Goal: Task Accomplishment & Management: Use online tool/utility

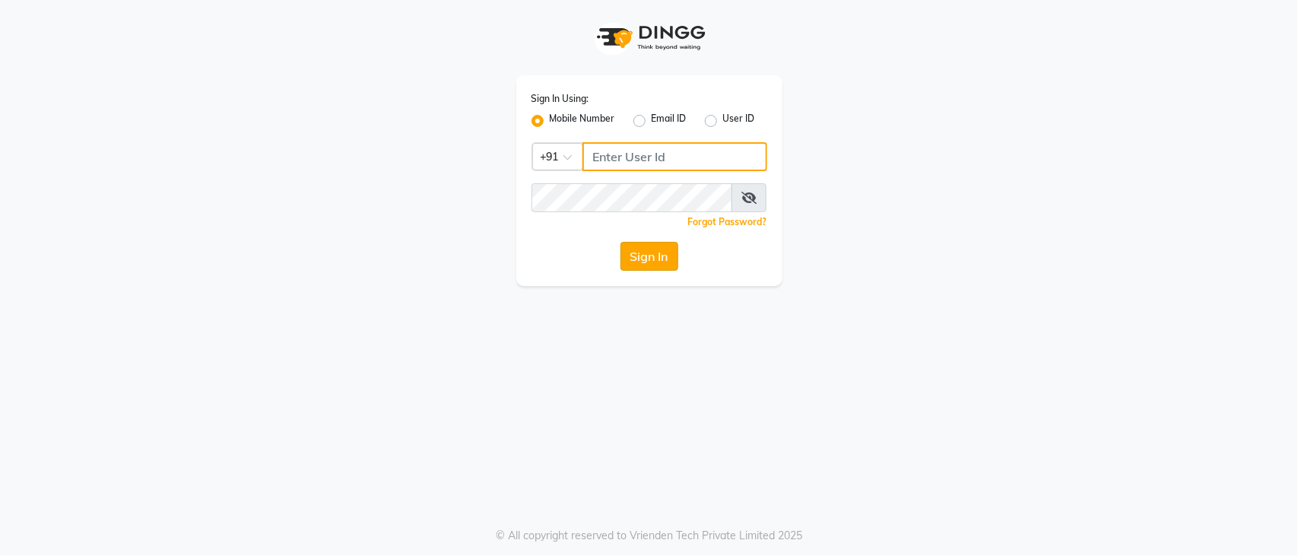
type input "9850267337"
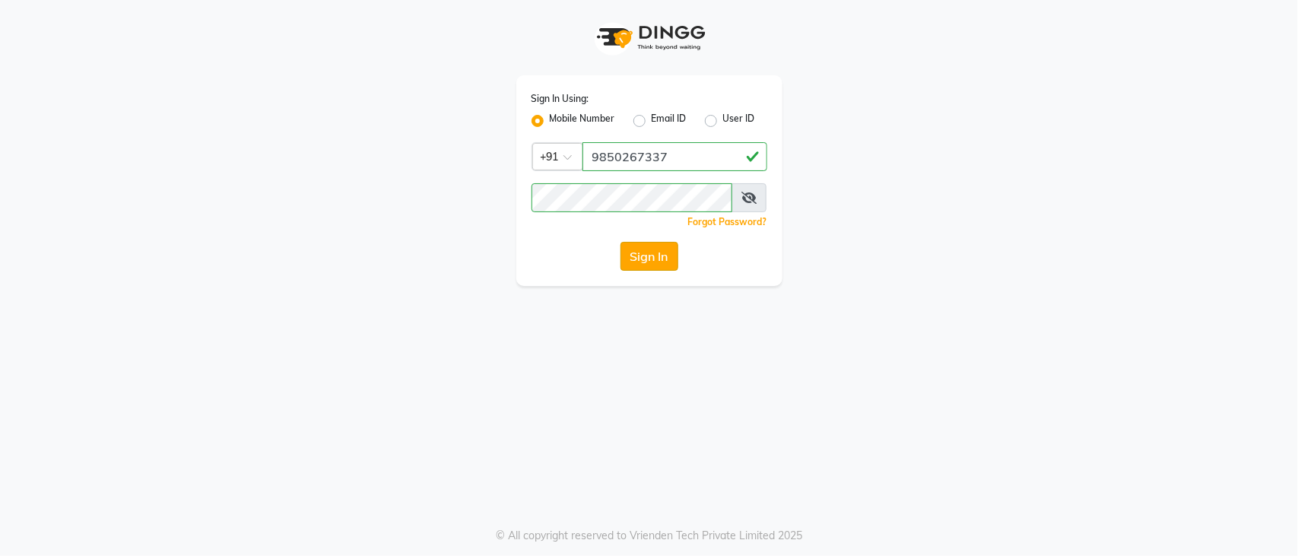
click at [640, 264] on button "Sign In" at bounding box center [650, 256] width 58 height 29
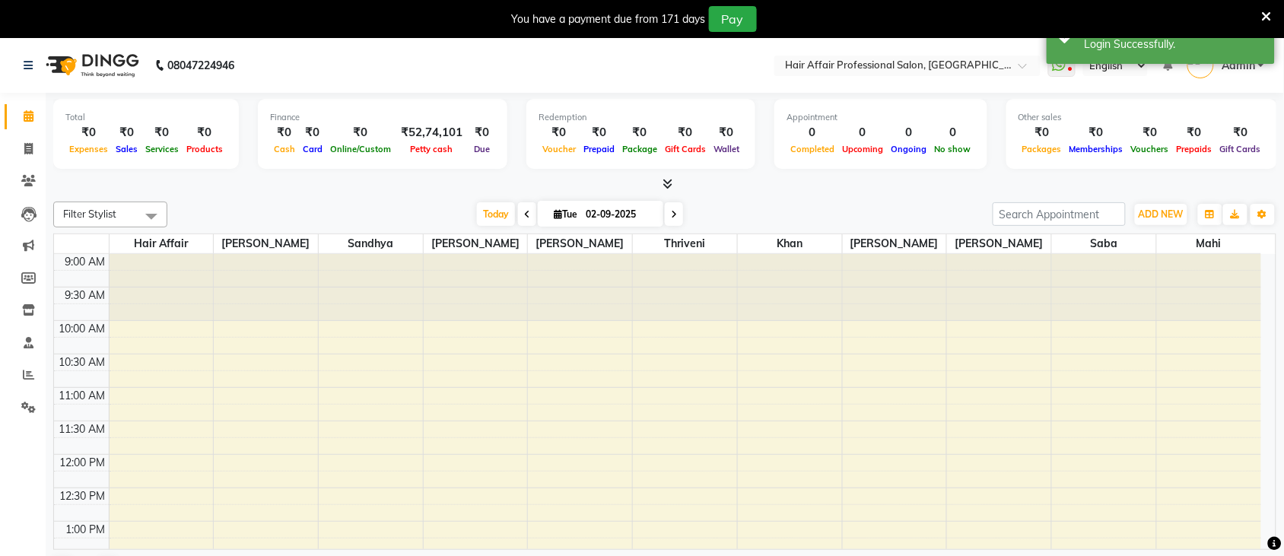
select select "en"
click at [31, 152] on icon at bounding box center [28, 148] width 8 height 11
select select "657"
select select "service"
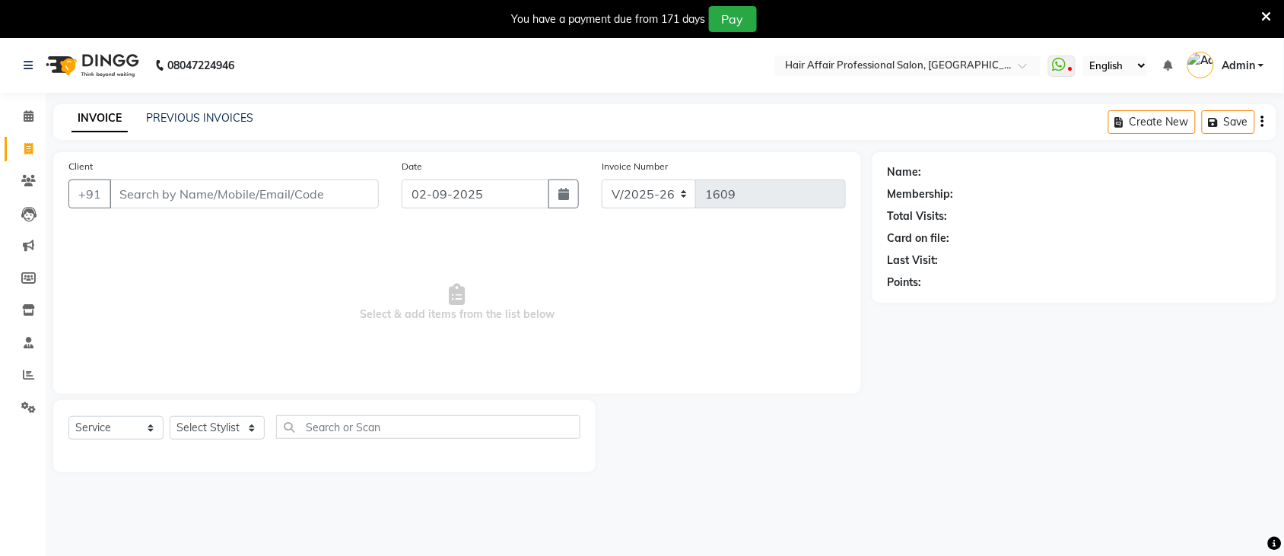
click at [230, 199] on input "Client" at bounding box center [244, 193] width 269 height 29
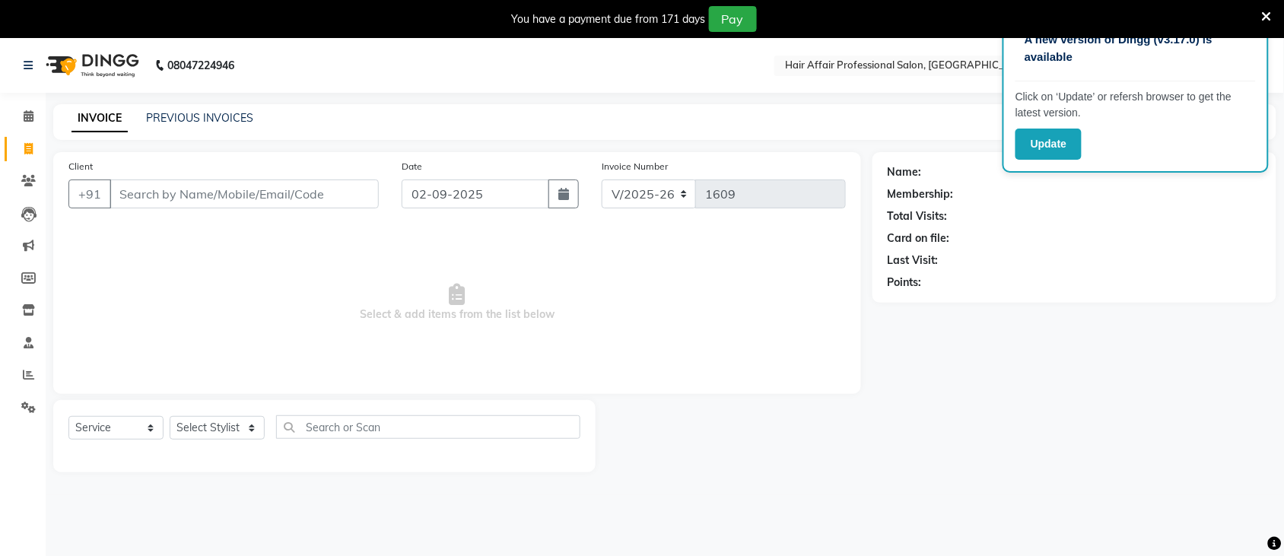
click at [561, 529] on div "A new version of Dingg (v3.17.0) is available Click on ‘Update’ or refersh brow…" at bounding box center [642, 316] width 1284 height 556
click at [1043, 139] on button "Update" at bounding box center [1048, 144] width 66 height 31
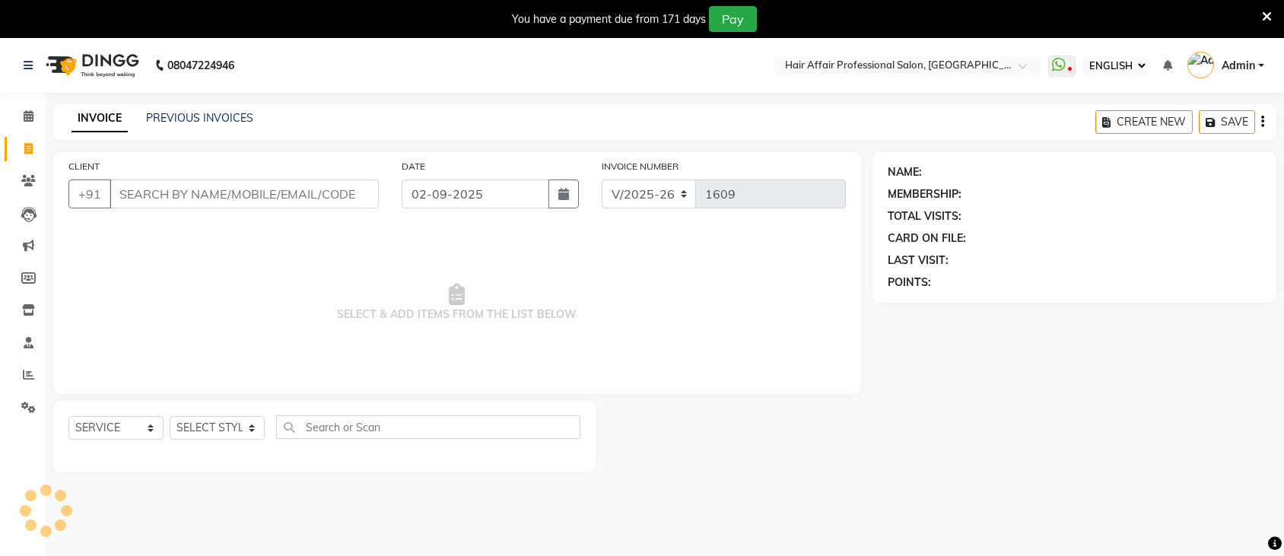
select select "ec"
select select "657"
select select "service"
click at [187, 199] on input "CLIENT" at bounding box center [244, 193] width 269 height 29
type input "."
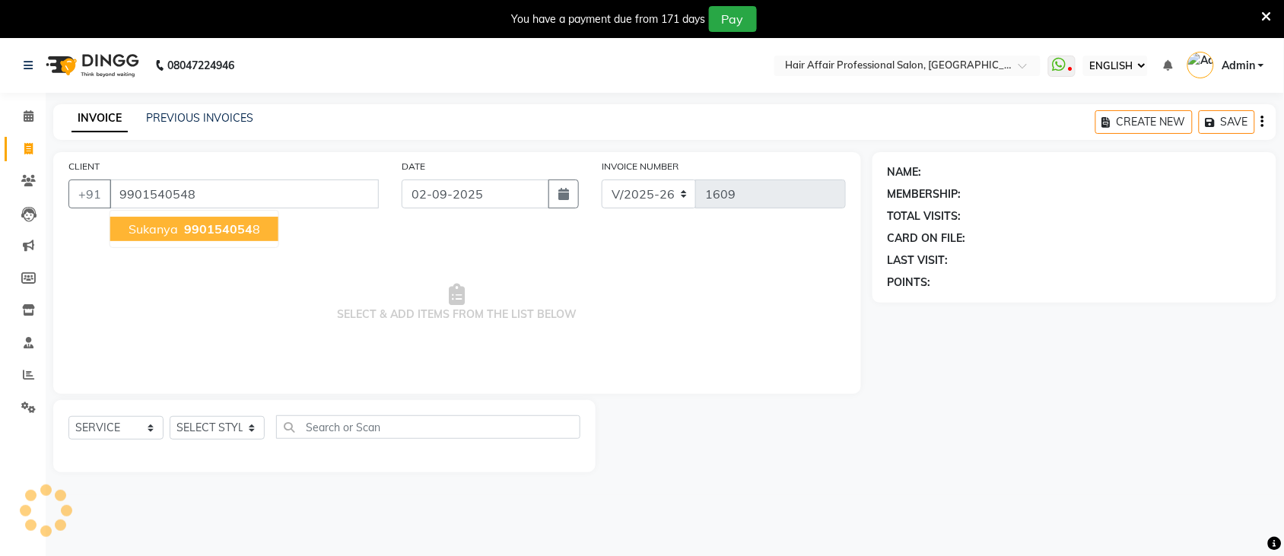
type input "9901540548"
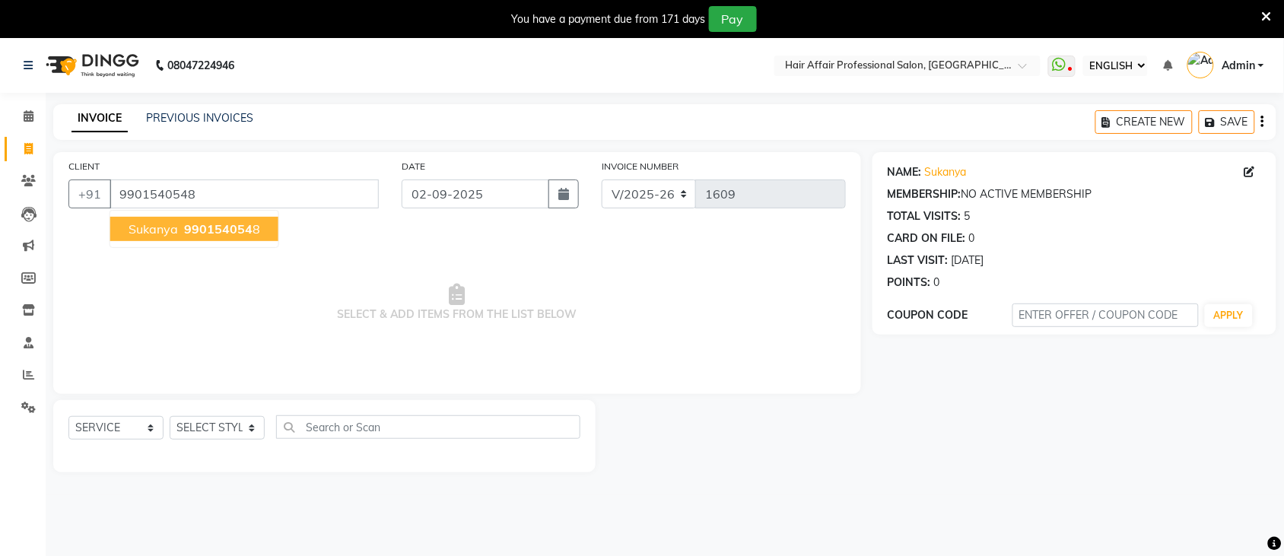
click at [135, 233] on span "sukanya" at bounding box center [153, 228] width 49 height 15
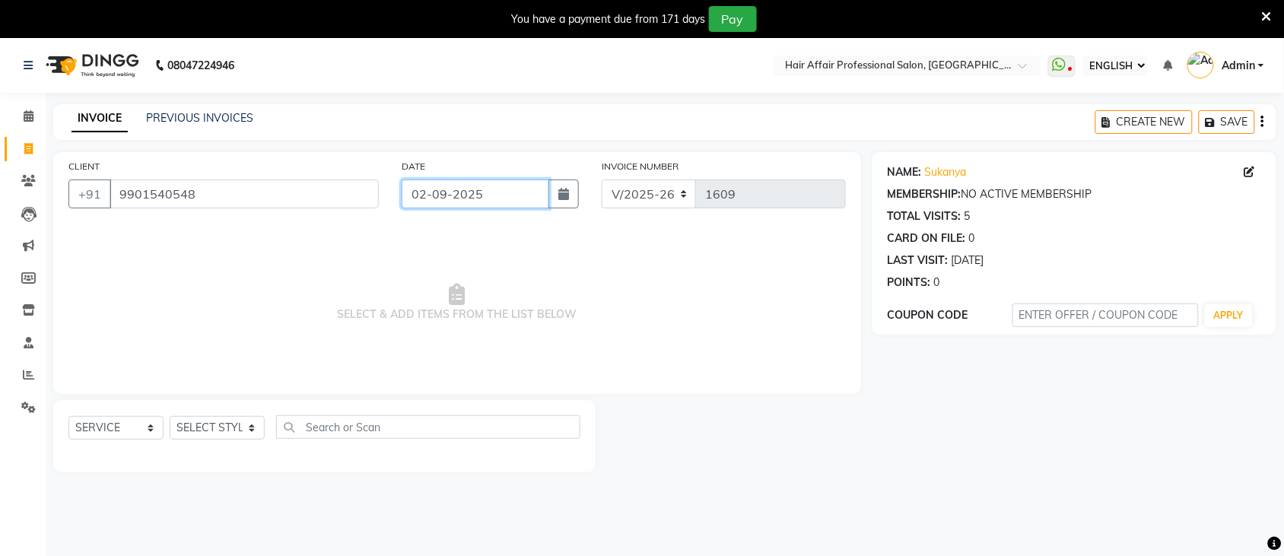
click at [521, 198] on input "02-09-2025" at bounding box center [476, 193] width 148 height 29
select select "9"
select select "2025"
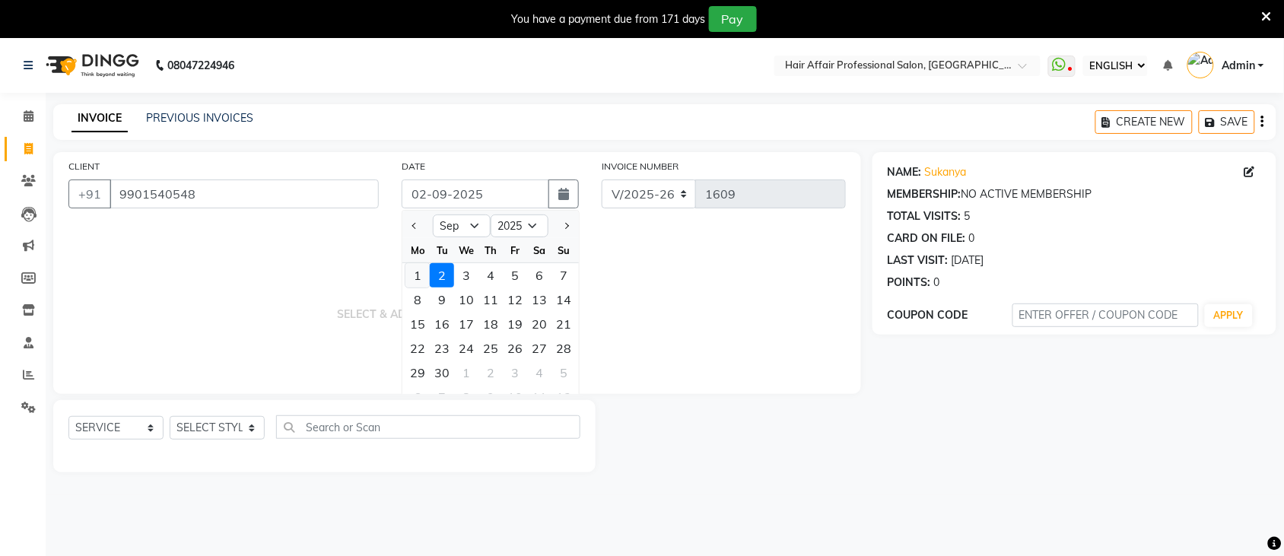
click at [420, 264] on div "1" at bounding box center [417, 275] width 24 height 24
type input "01-09-2025"
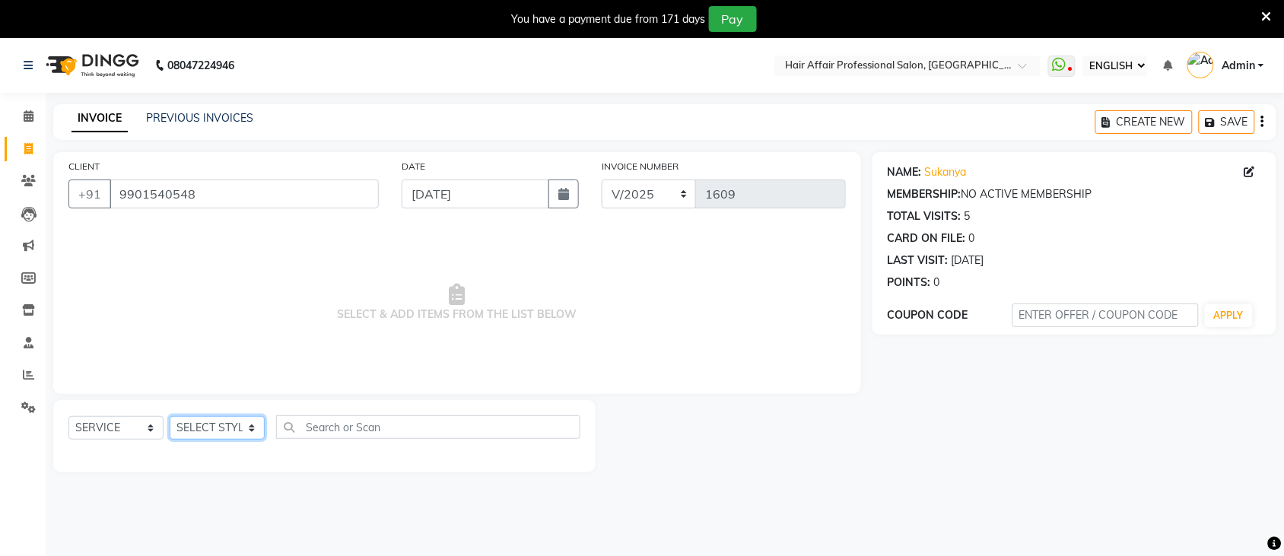
click at [191, 420] on select "SELECT STYLIST Ali chandrika Hair Affair Khan Mahi Preet Singh Raj Saba sandhya…" at bounding box center [217, 428] width 95 height 24
select select "83491"
click at [170, 416] on select "SELECT STYLIST Ali chandrika Hair Affair Khan Mahi Preet Singh Raj Saba sandhya…" at bounding box center [217, 428] width 95 height 24
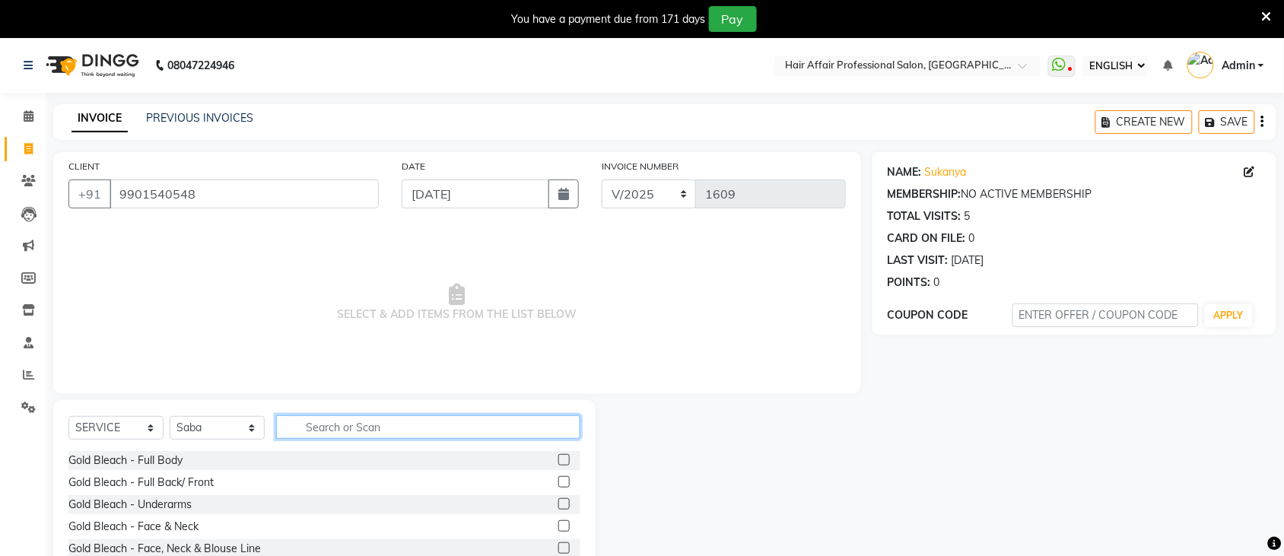
click at [390, 423] on input "text" at bounding box center [428, 427] width 304 height 24
click at [385, 434] on input "text" at bounding box center [428, 427] width 304 height 24
type input "t"
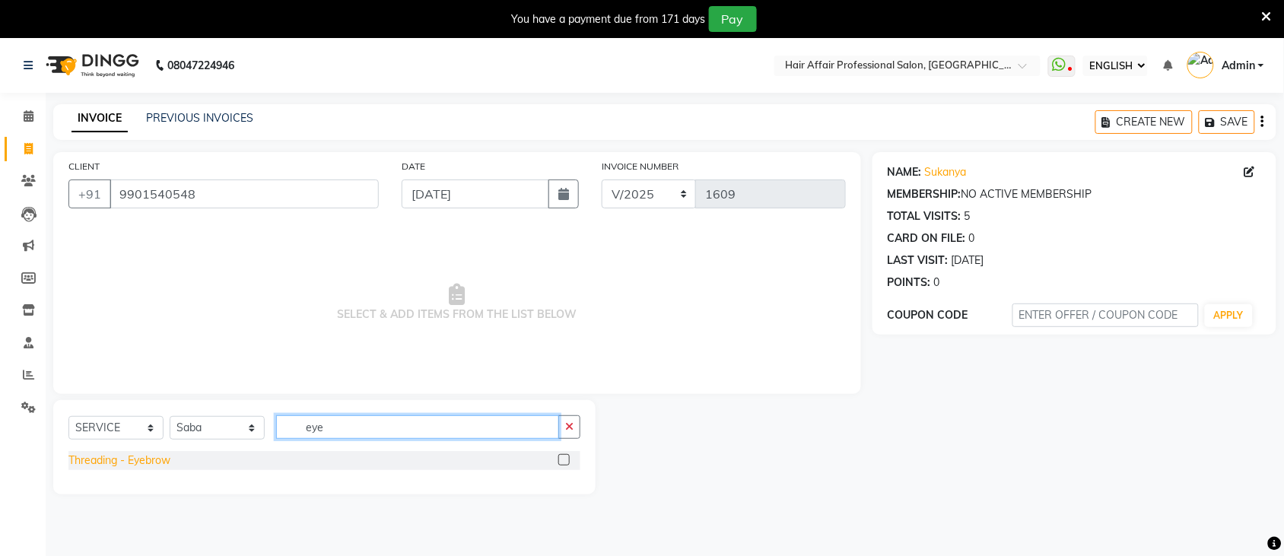
type input "eye"
click at [127, 459] on div "Threading - Eyebrow" at bounding box center [119, 461] width 102 height 16
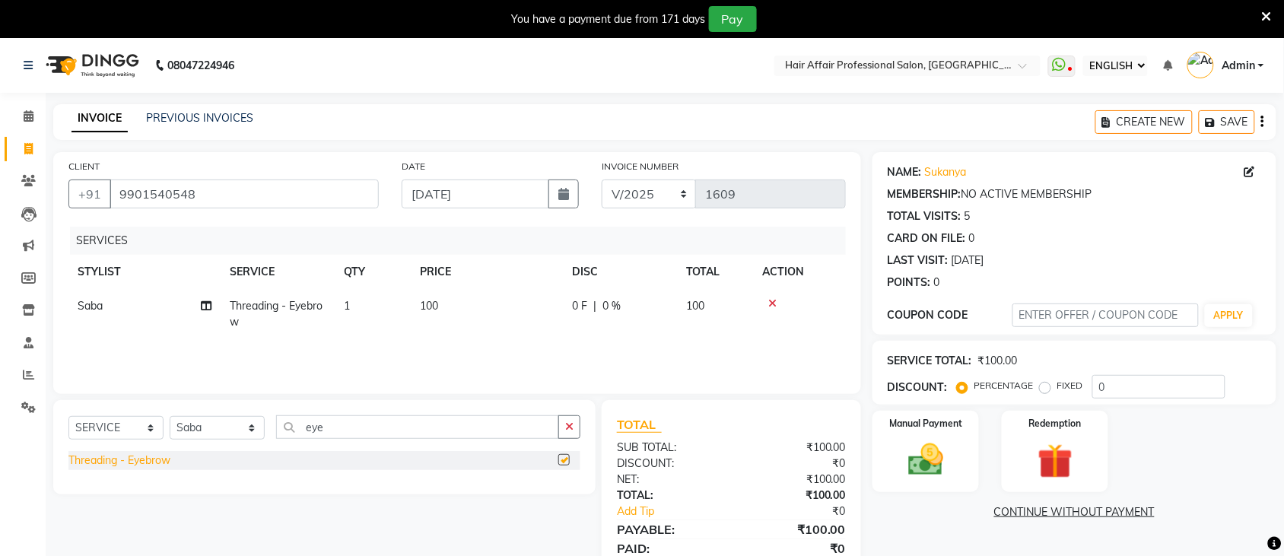
checkbox input "false"
click at [459, 312] on td "100" at bounding box center [487, 314] width 152 height 50
select select "83491"
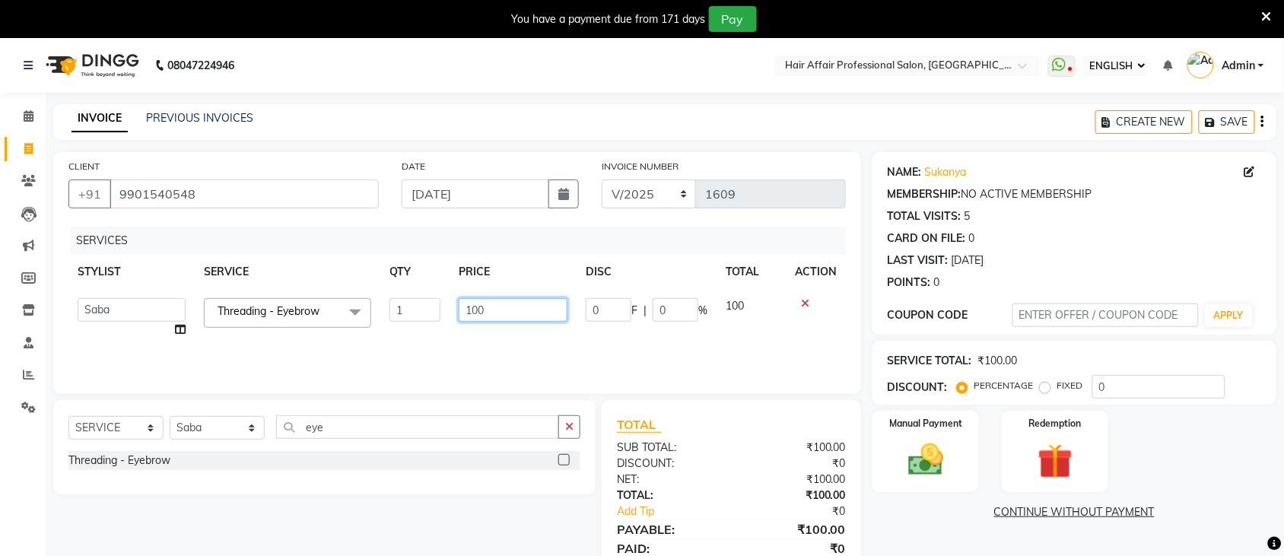
click at [526, 308] on input "100" at bounding box center [513, 310] width 109 height 24
type input "1"
type input "310"
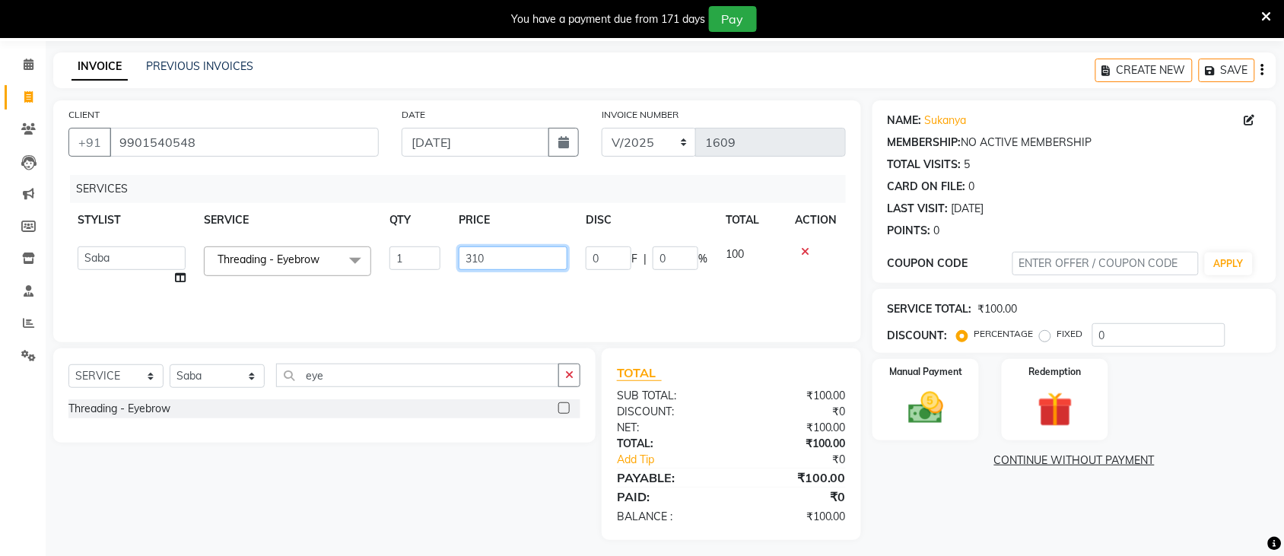
scroll to position [58, 0]
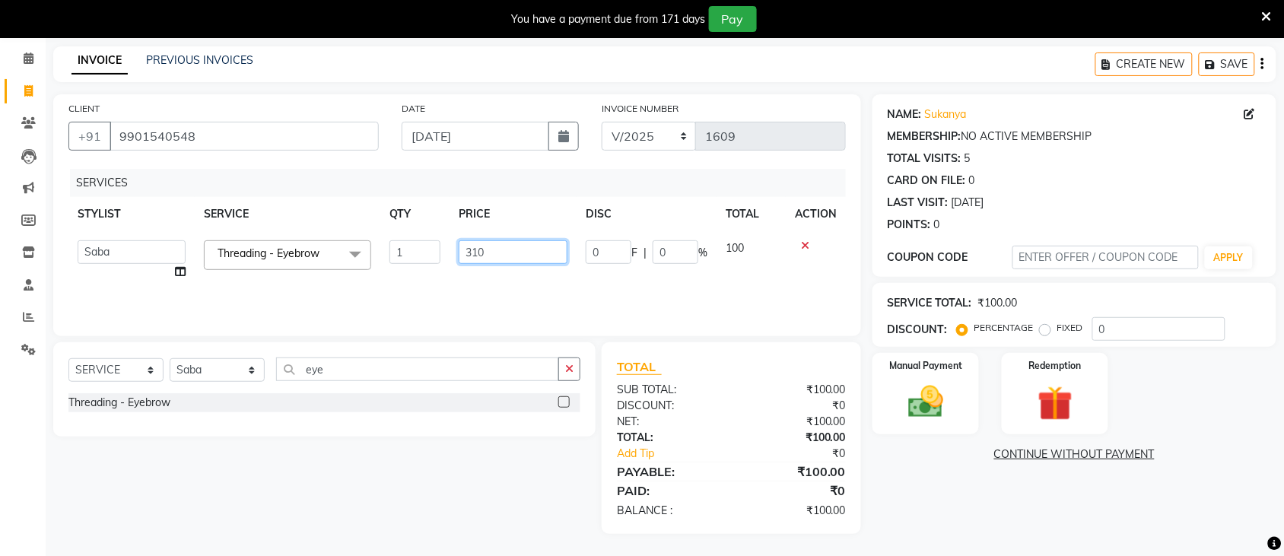
click at [518, 246] on input "310" at bounding box center [513, 252] width 109 height 24
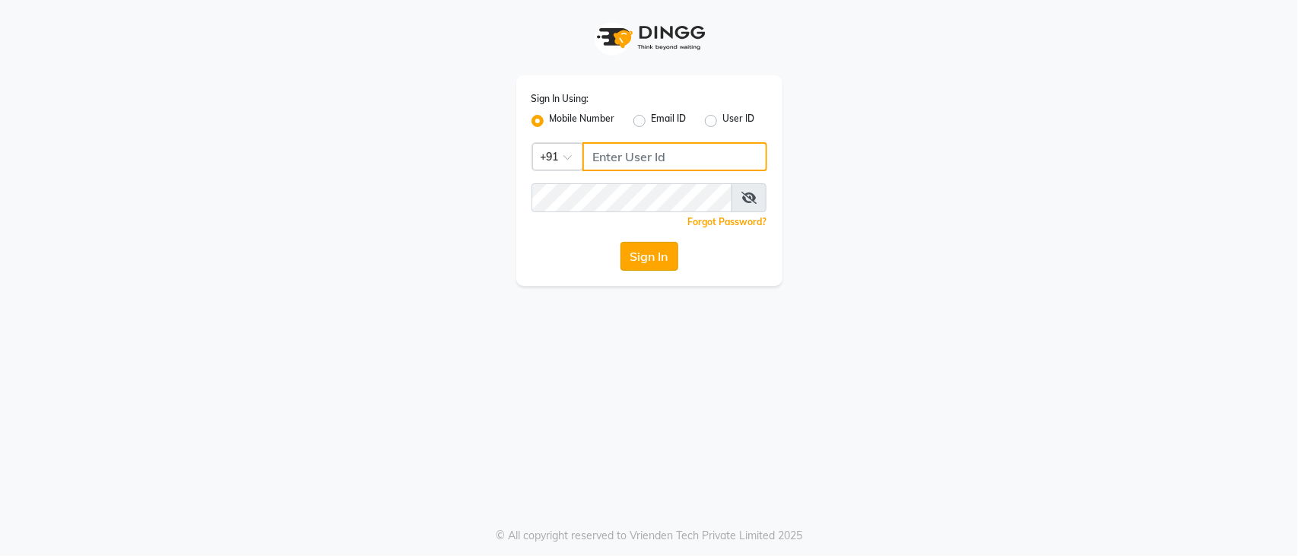
type input "9850267337"
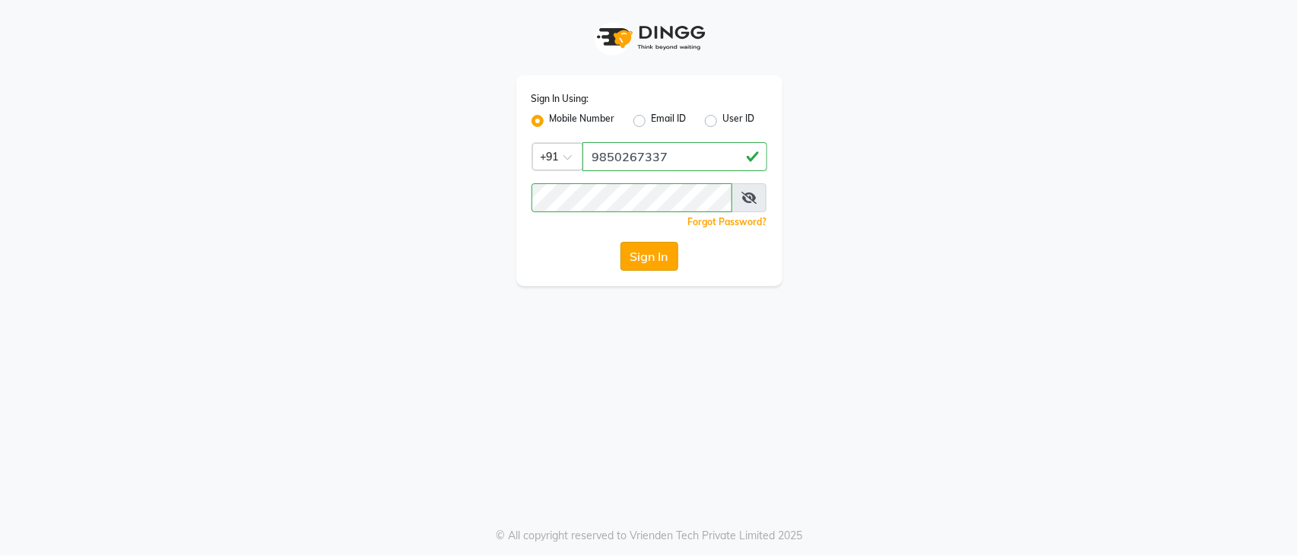
click at [640, 253] on button "Sign In" at bounding box center [650, 256] width 58 height 29
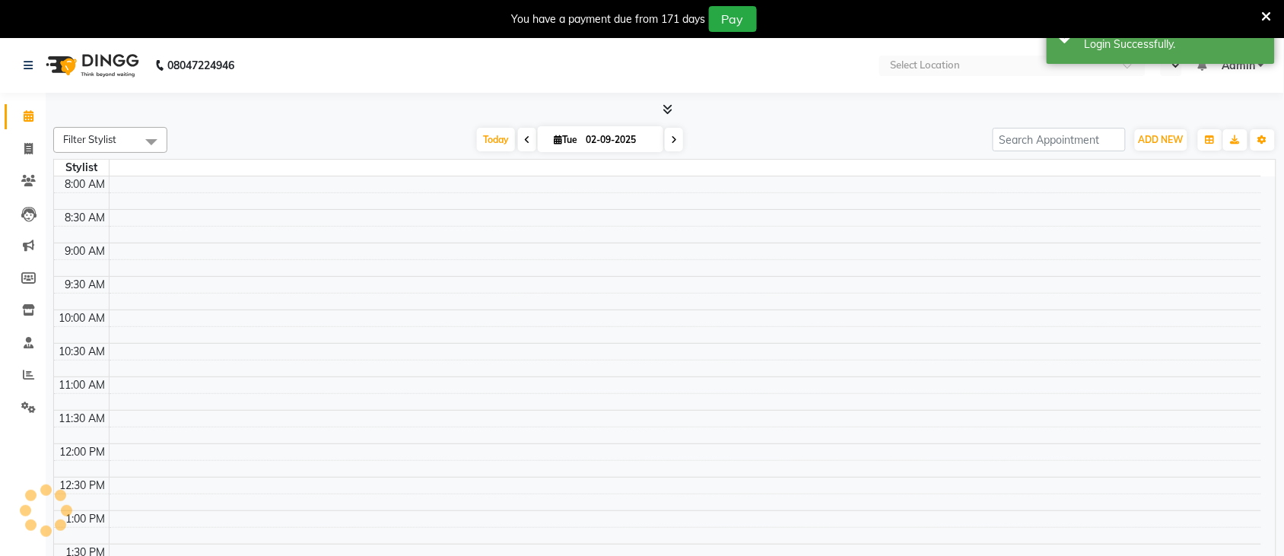
select select "en"
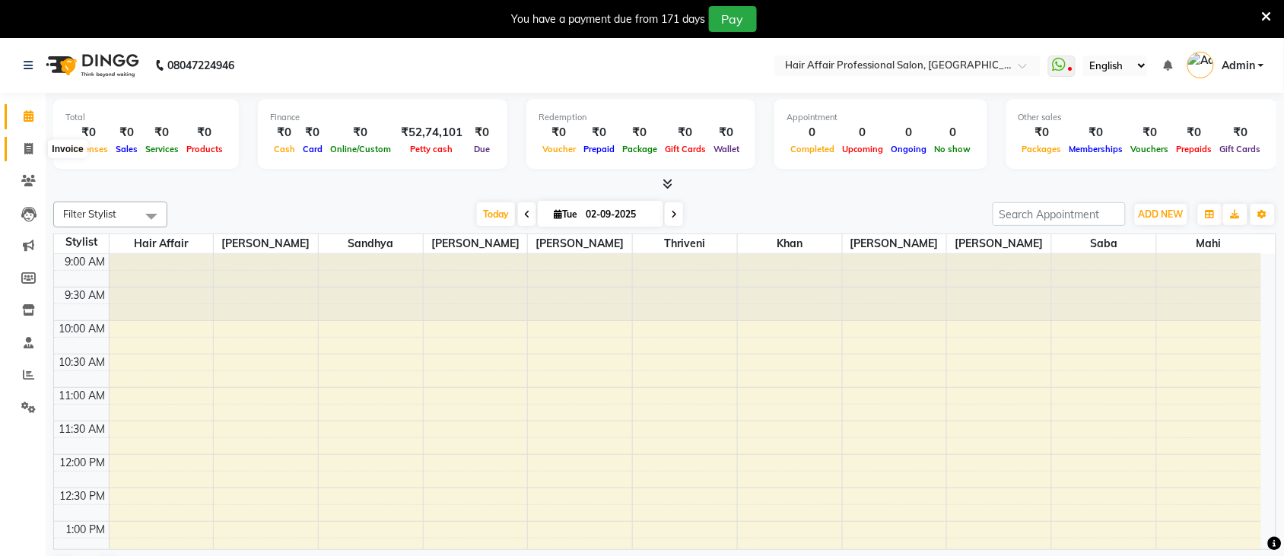
click at [31, 153] on icon at bounding box center [28, 148] width 8 height 11
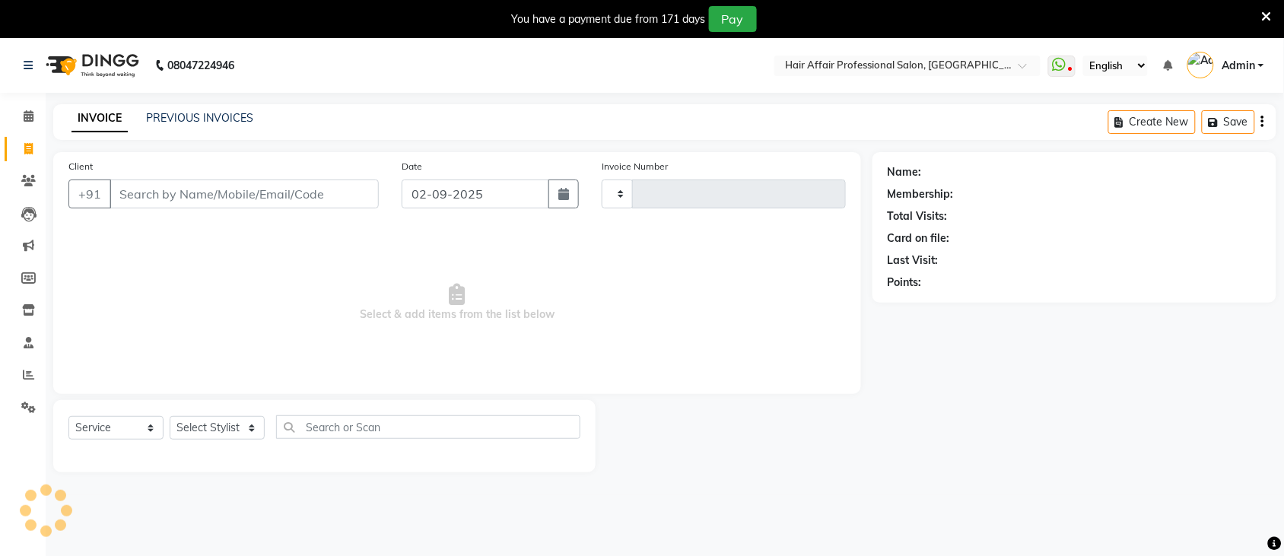
click at [31, 153] on icon at bounding box center [28, 148] width 8 height 11
select select "service"
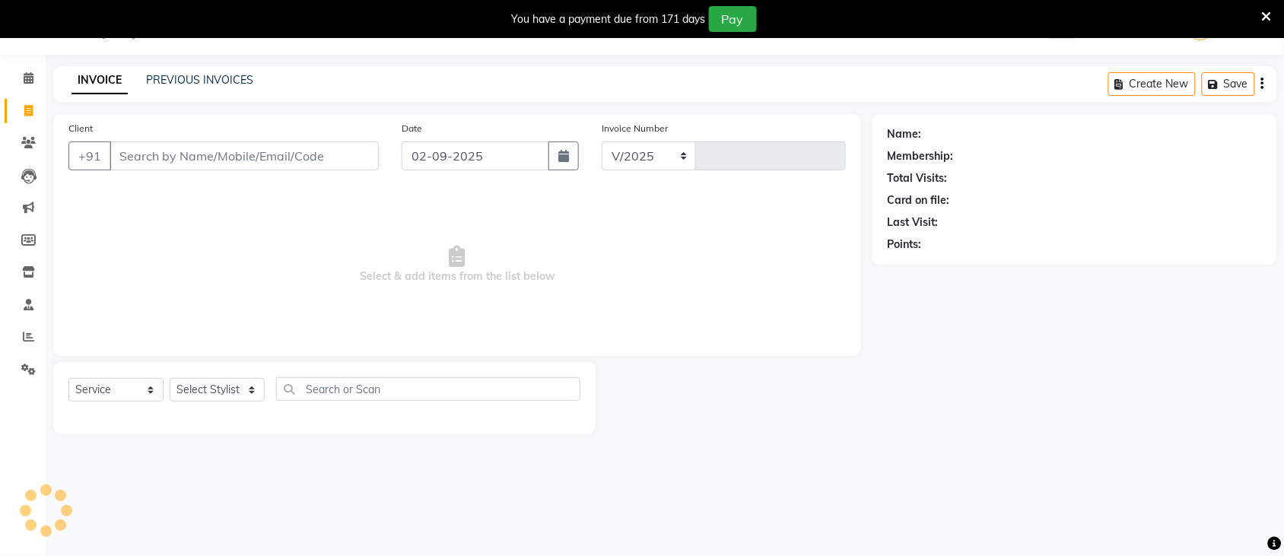
select select "657"
type input "1609"
click at [249, 161] on input "Client" at bounding box center [244, 155] width 269 height 29
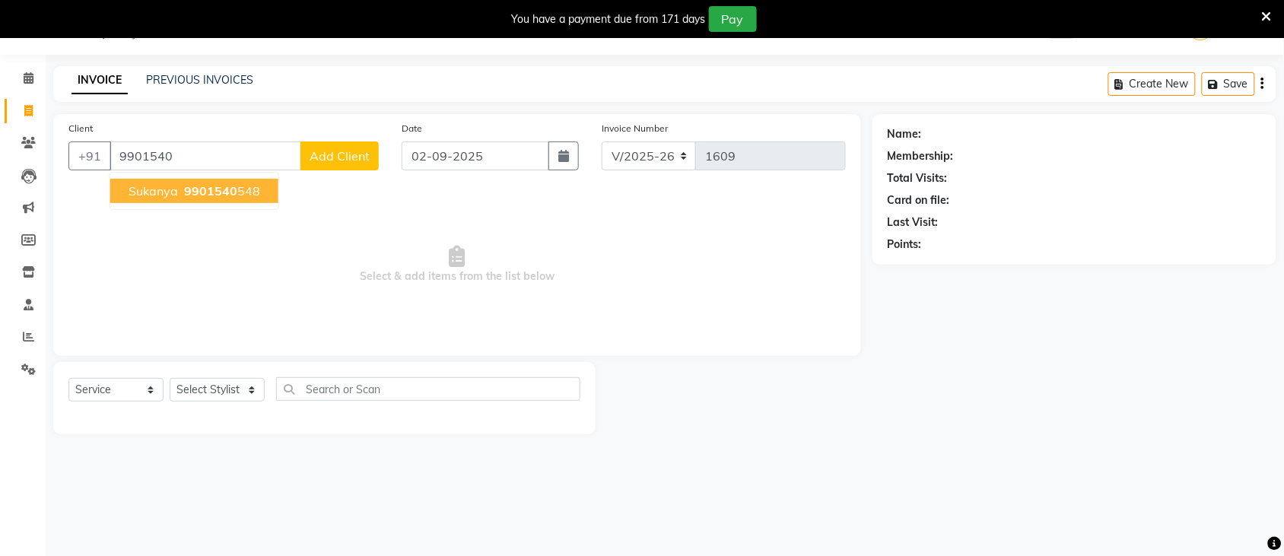
click at [259, 199] on button "sukanya 9901540 548" at bounding box center [194, 191] width 168 height 24
type input "9901540548"
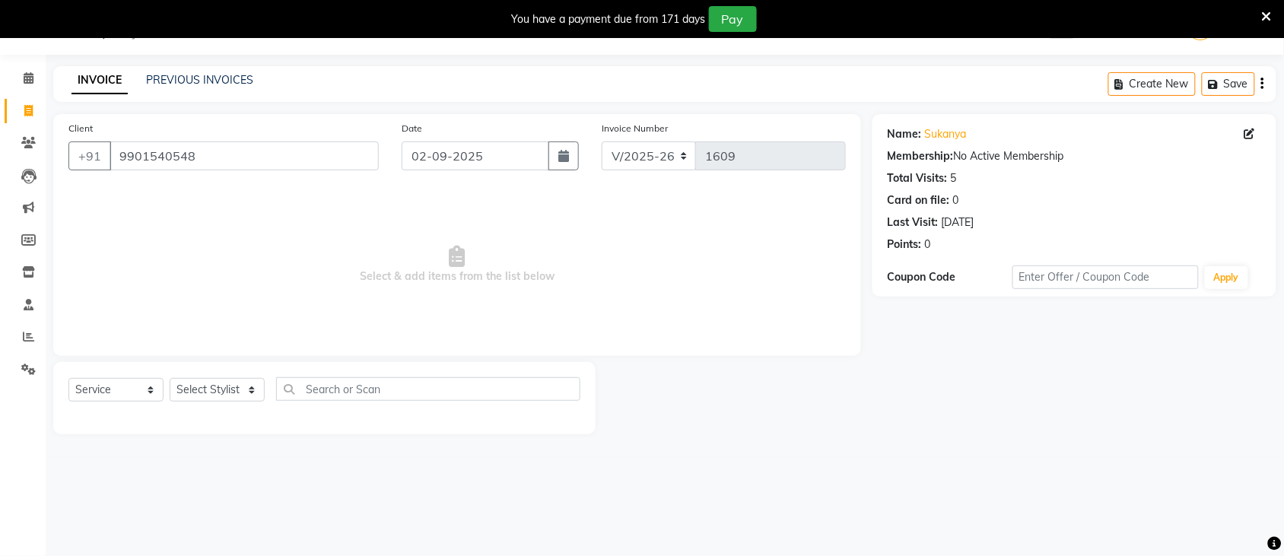
click at [540, 173] on div "Date 02-09-2025" at bounding box center [490, 151] width 200 height 62
drag, startPoint x: 549, startPoint y: 161, endPoint x: 549, endPoint y: 146, distance: 15.2
click at [549, 146] on button "button" at bounding box center [563, 155] width 30 height 29
select select "9"
select select "2025"
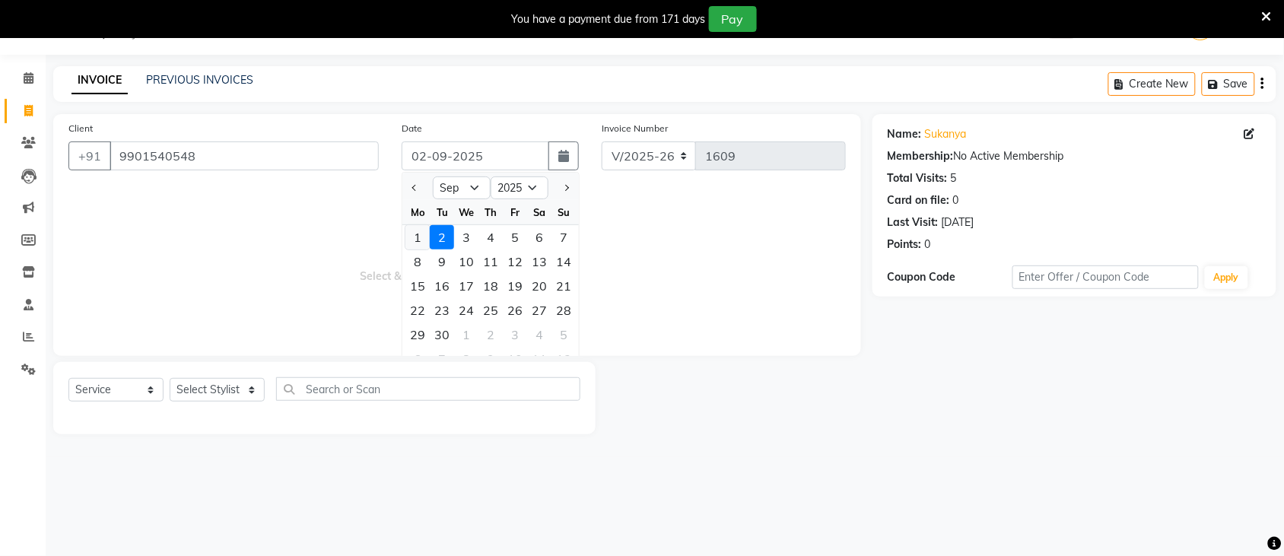
click at [417, 237] on div "1" at bounding box center [417, 237] width 24 height 24
type input "01-09-2025"
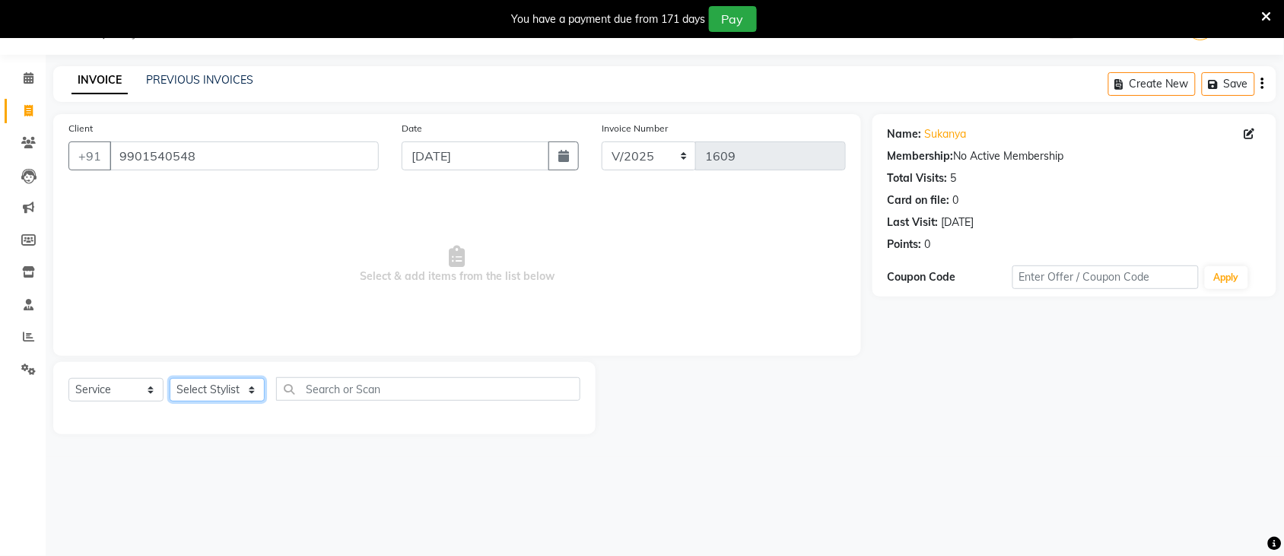
click at [204, 388] on select "Select Stylist Ali chandrika Hair Affair Khan Mahi Preet Singh Raj Saba sandhya…" at bounding box center [217, 390] width 95 height 24
select select "83491"
click at [170, 378] on select "Select Stylist Ali chandrika Hair Affair Khan Mahi Preet Singh Raj Saba sandhya…" at bounding box center [217, 390] width 95 height 24
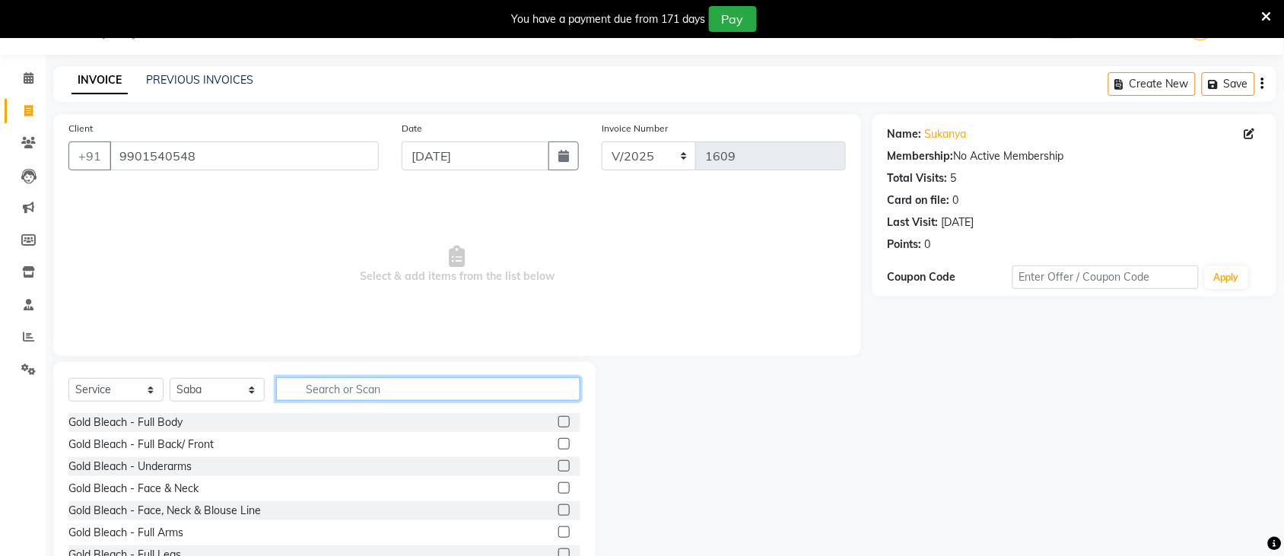
click at [362, 400] on input "text" at bounding box center [428, 389] width 304 height 24
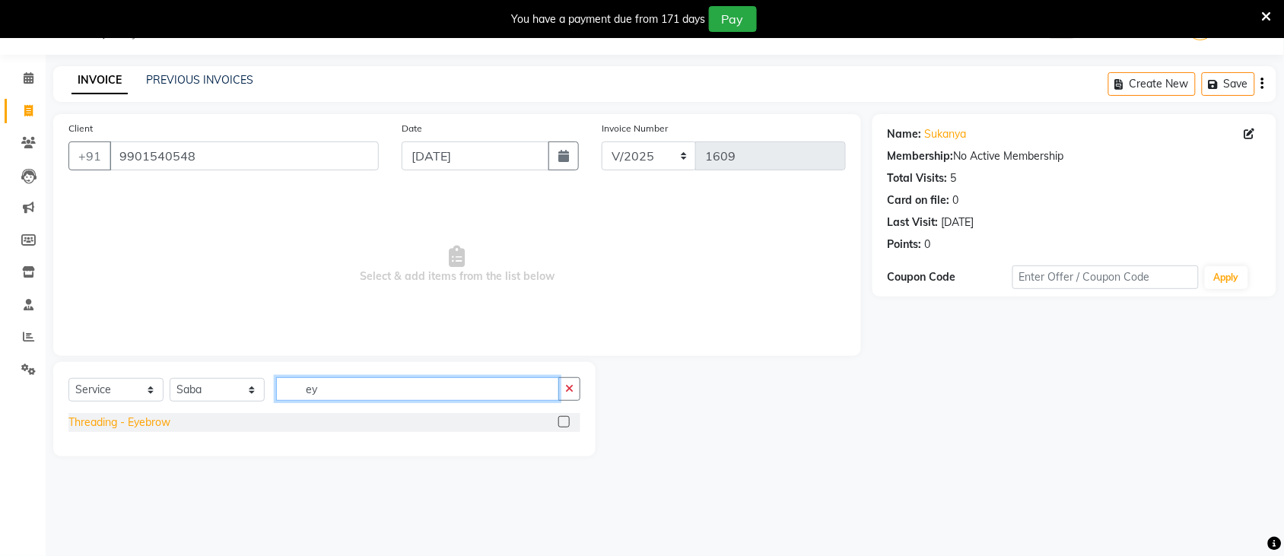
type input "ey"
click at [135, 424] on div "Threading - Eyebrow" at bounding box center [119, 423] width 102 height 16
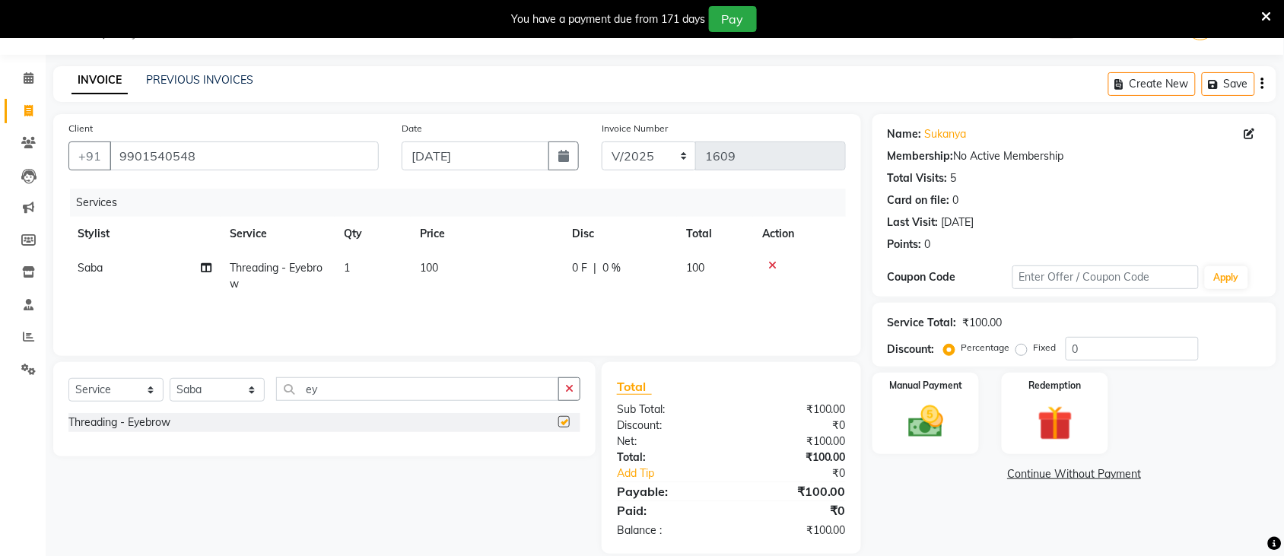
checkbox input "false"
click at [518, 266] on td "100" at bounding box center [487, 276] width 152 height 50
select select "83491"
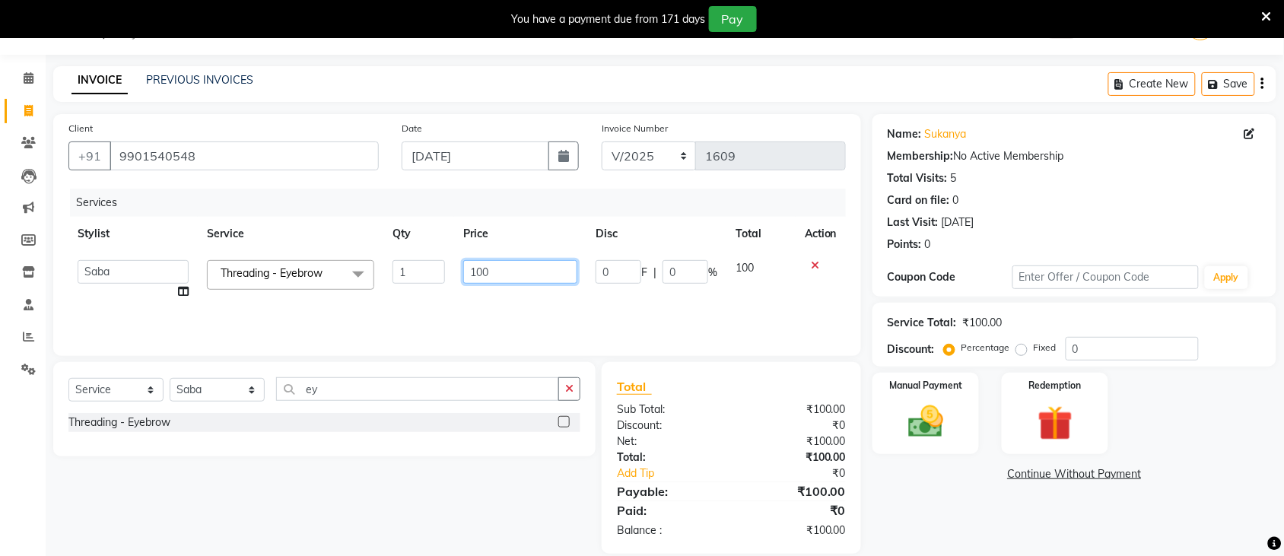
click at [513, 265] on input "100" at bounding box center [520, 272] width 114 height 24
type input "1"
type input "310"
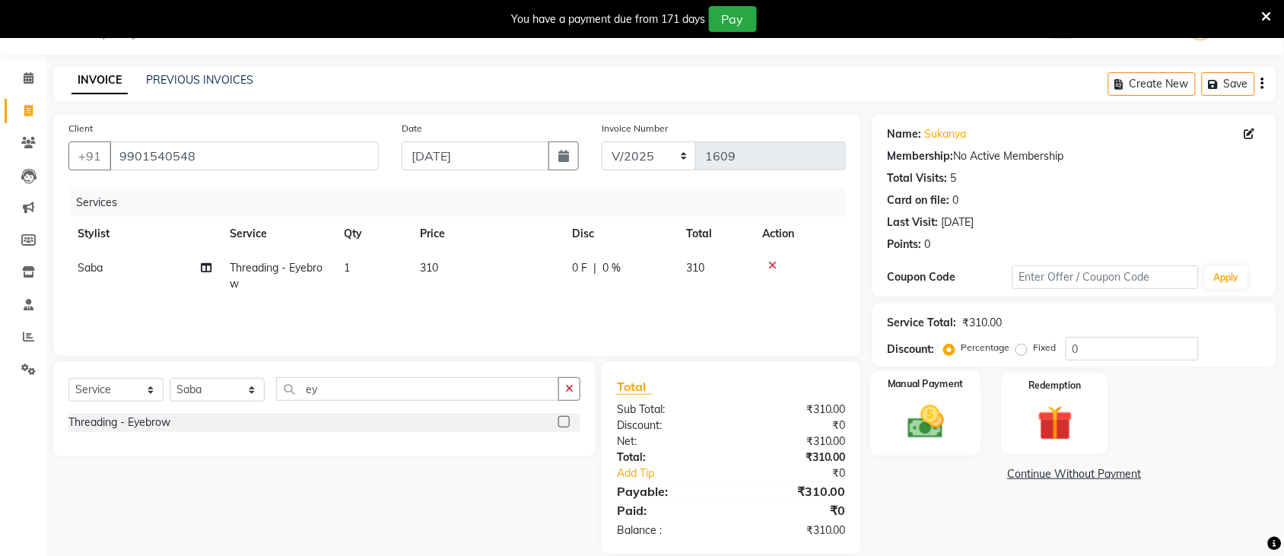
click at [921, 405] on img at bounding box center [925, 422] width 59 height 42
click at [1152, 481] on span "UPI" at bounding box center [1154, 474] width 24 height 17
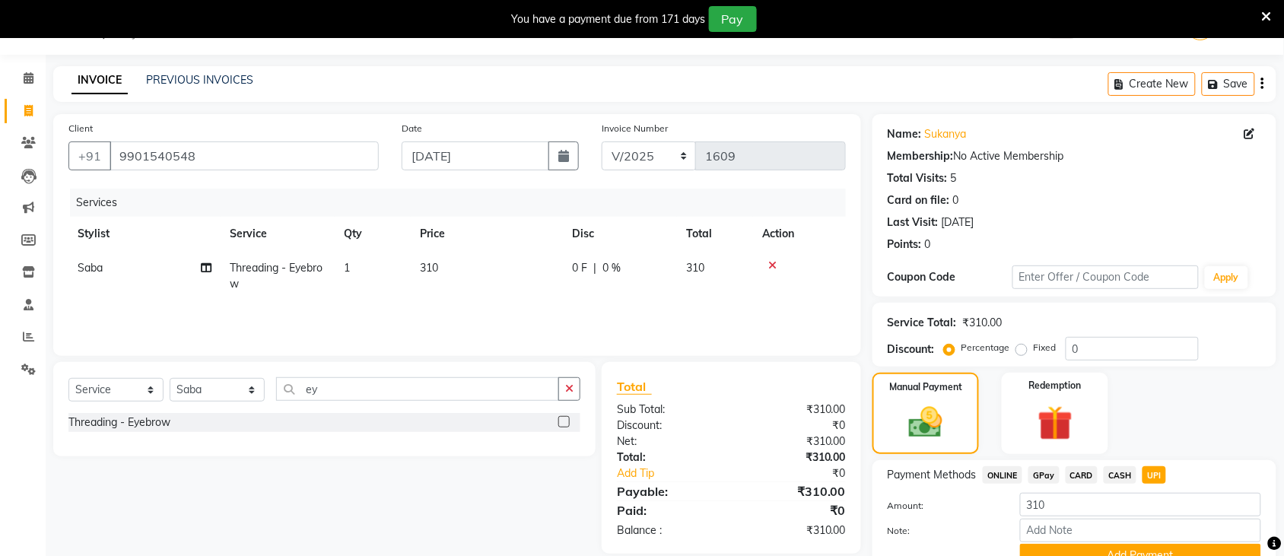
scroll to position [109, 0]
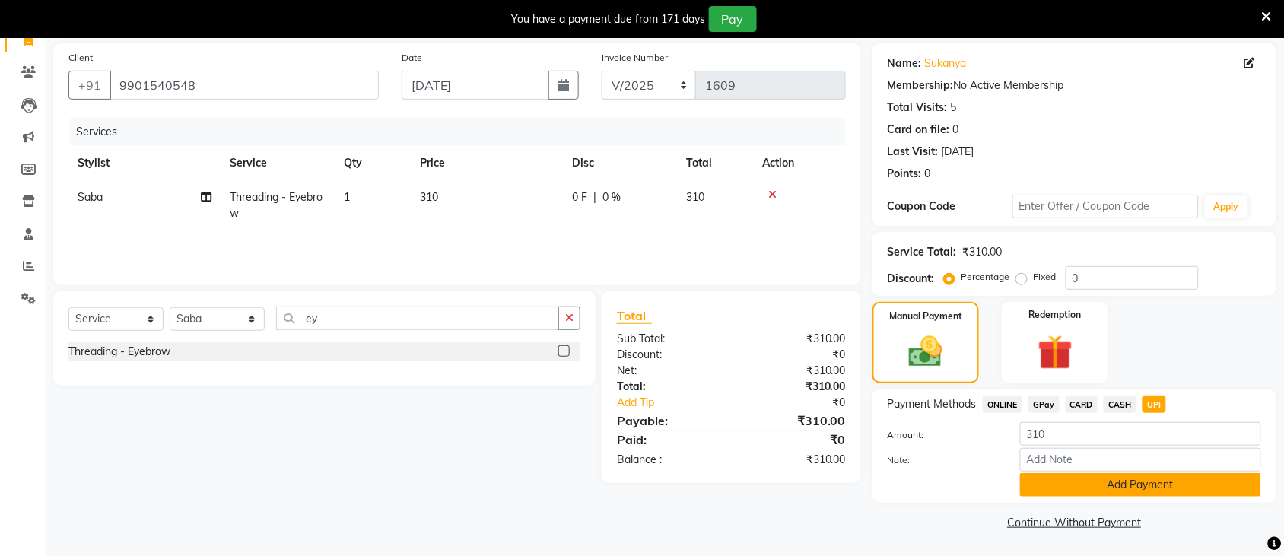
click at [1231, 489] on button "Add Payment" at bounding box center [1140, 485] width 241 height 24
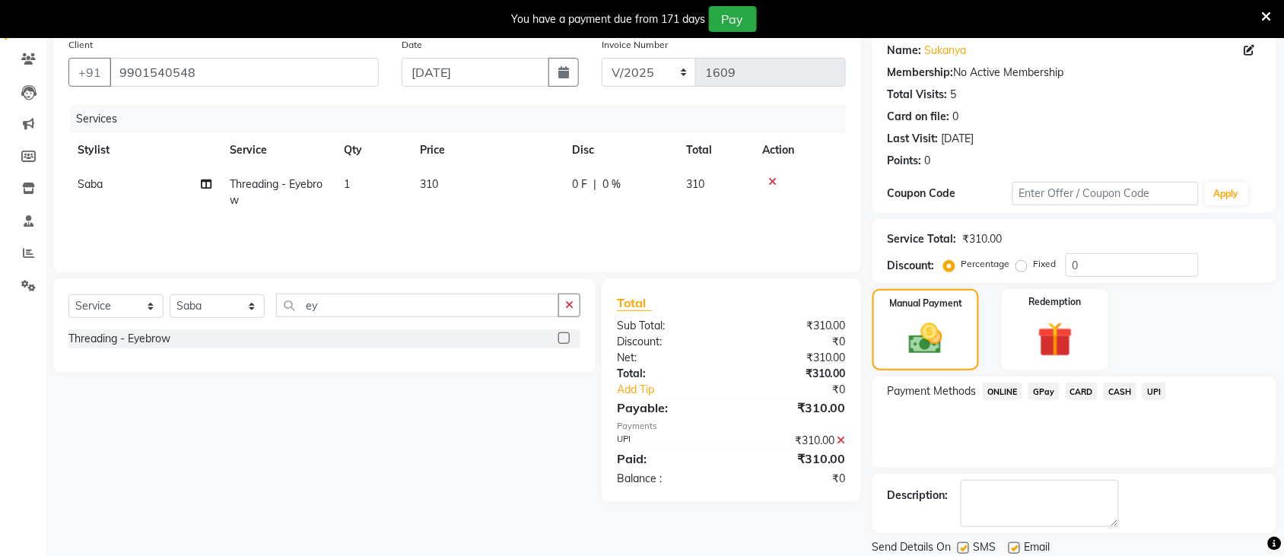
scroll to position [173, 0]
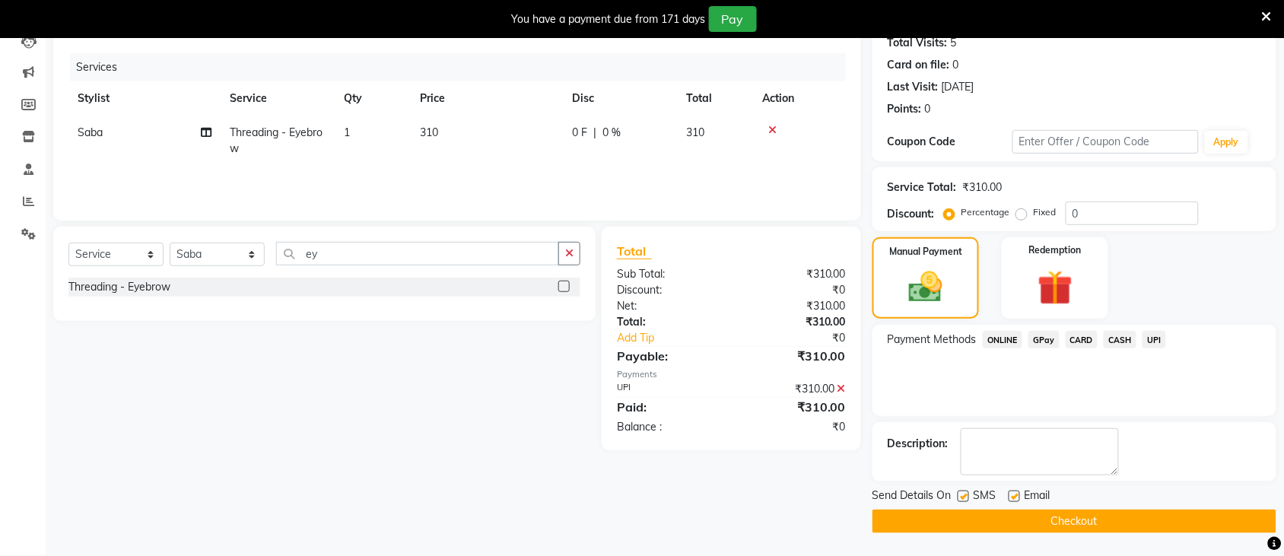
click at [1147, 514] on button "Checkout" at bounding box center [1074, 522] width 404 height 24
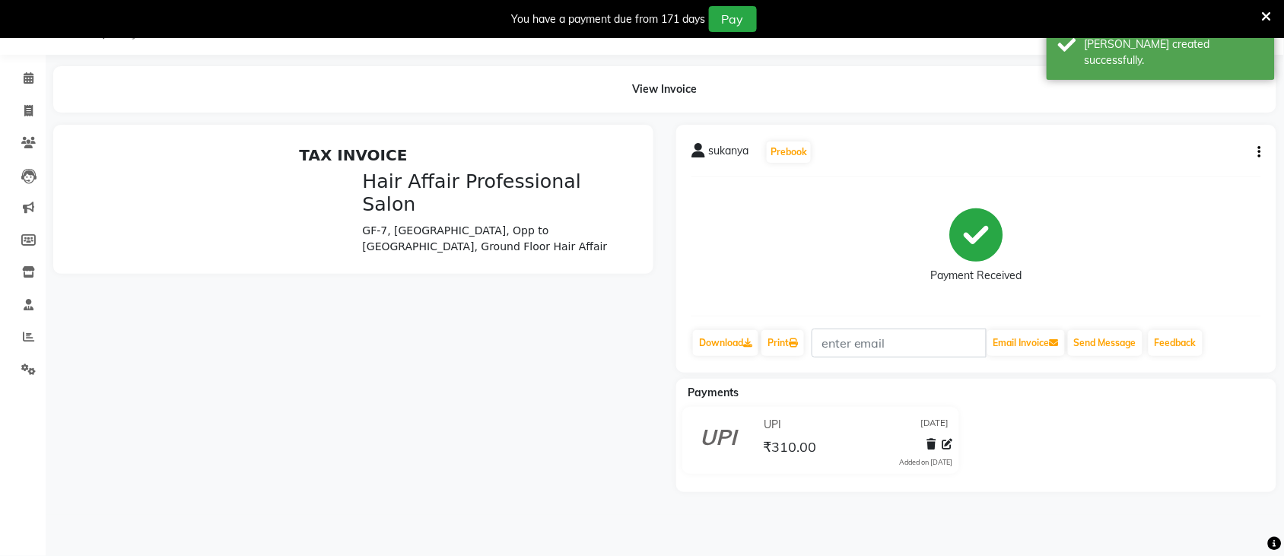
scroll to position [76, 0]
